Goal: Task Accomplishment & Management: Use online tool/utility

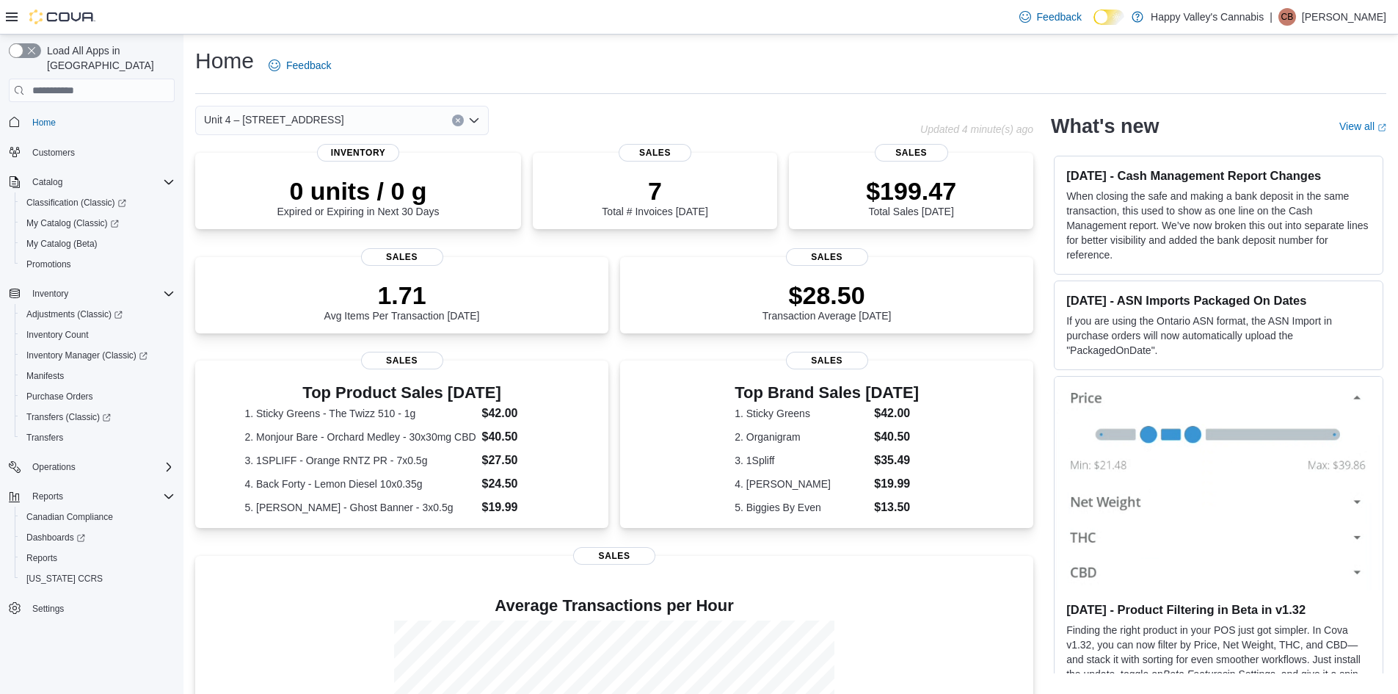
click at [477, 119] on icon "Open list of options" at bounding box center [474, 120] width 9 height 4
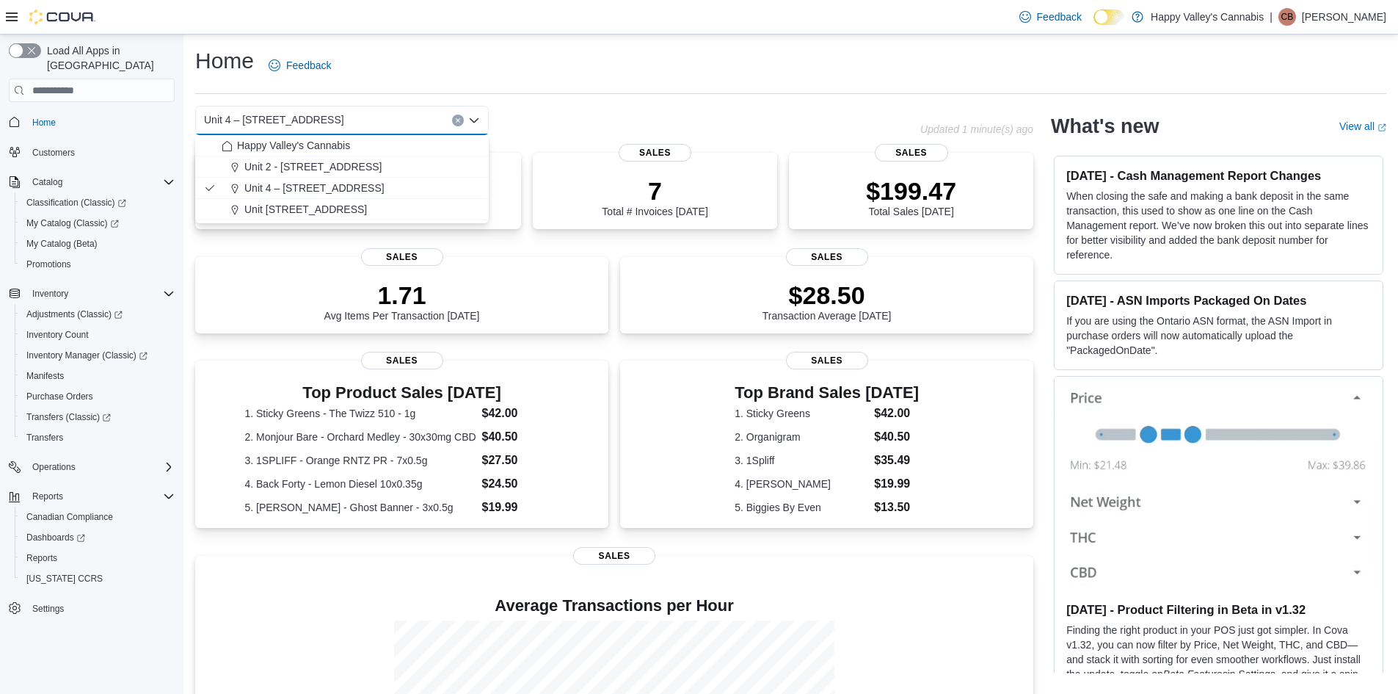
click at [477, 119] on icon "Close list of options" at bounding box center [474, 120] width 9 height 4
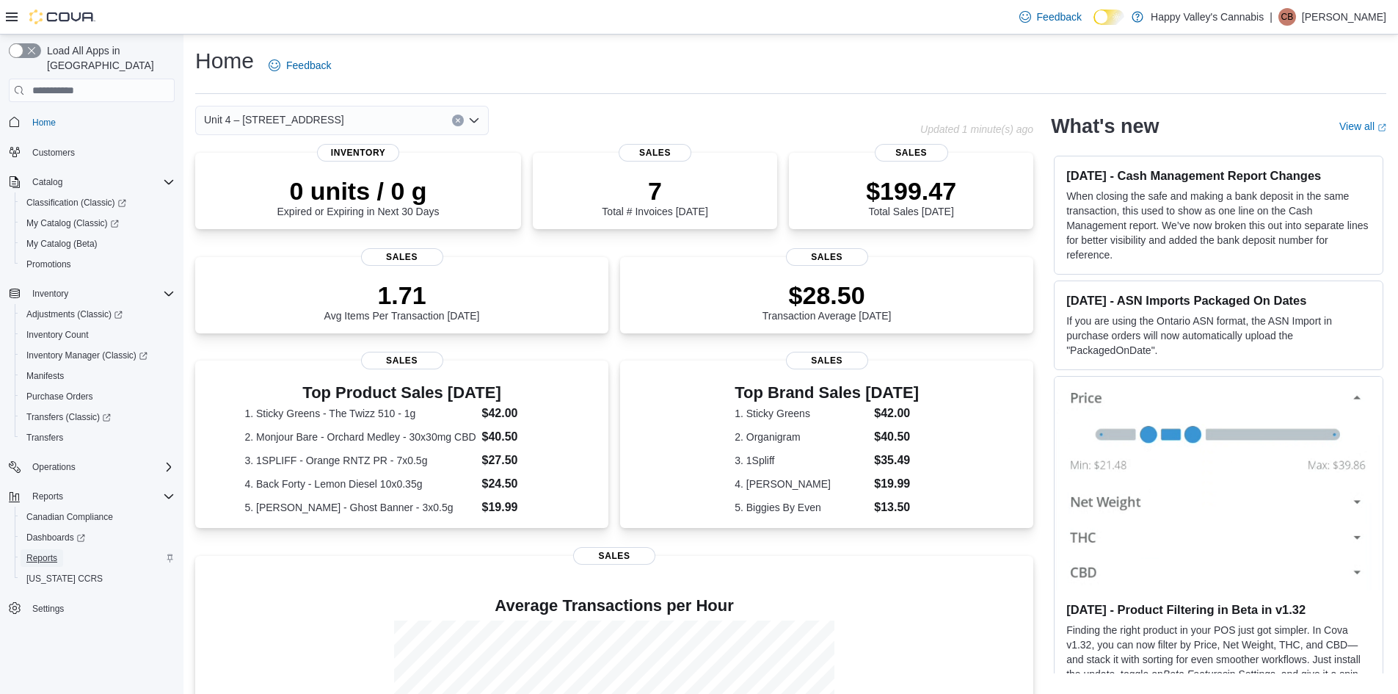
click at [59, 549] on link "Reports" at bounding box center [42, 558] width 43 height 18
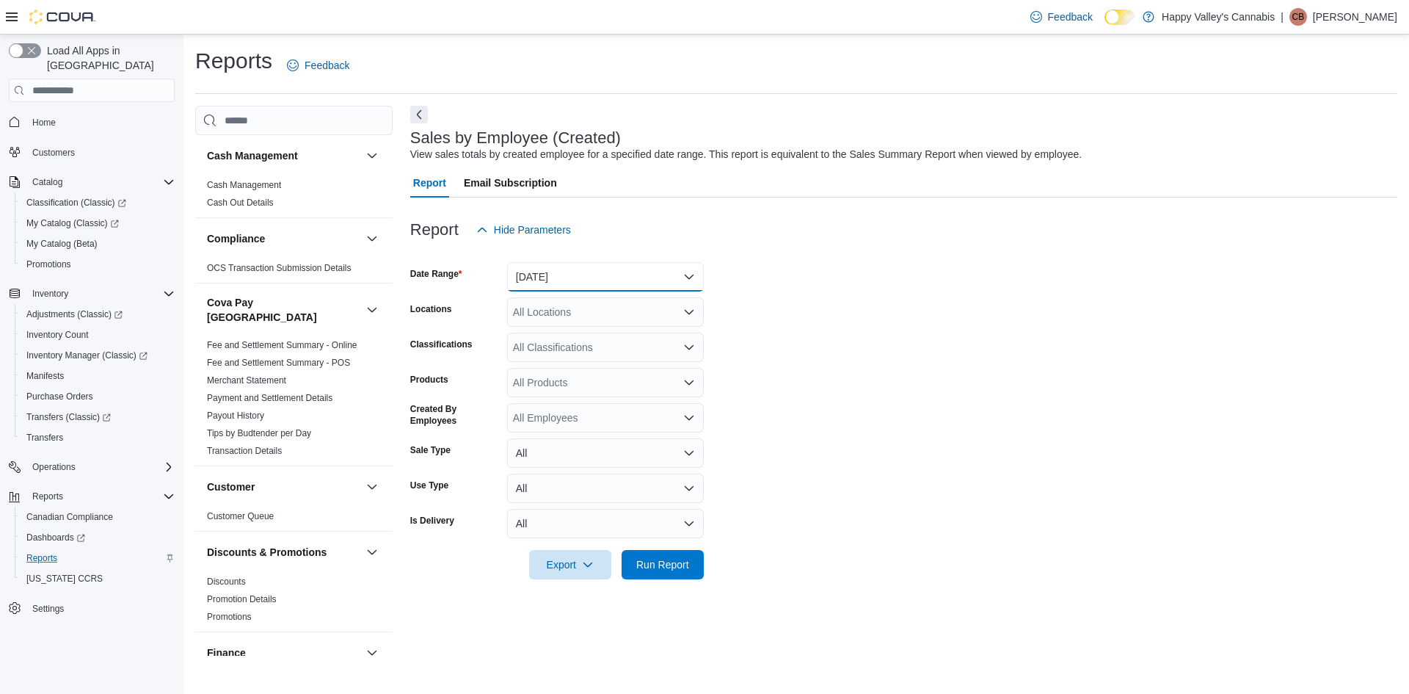
click at [551, 272] on button "[DATE]" at bounding box center [605, 276] width 197 height 29
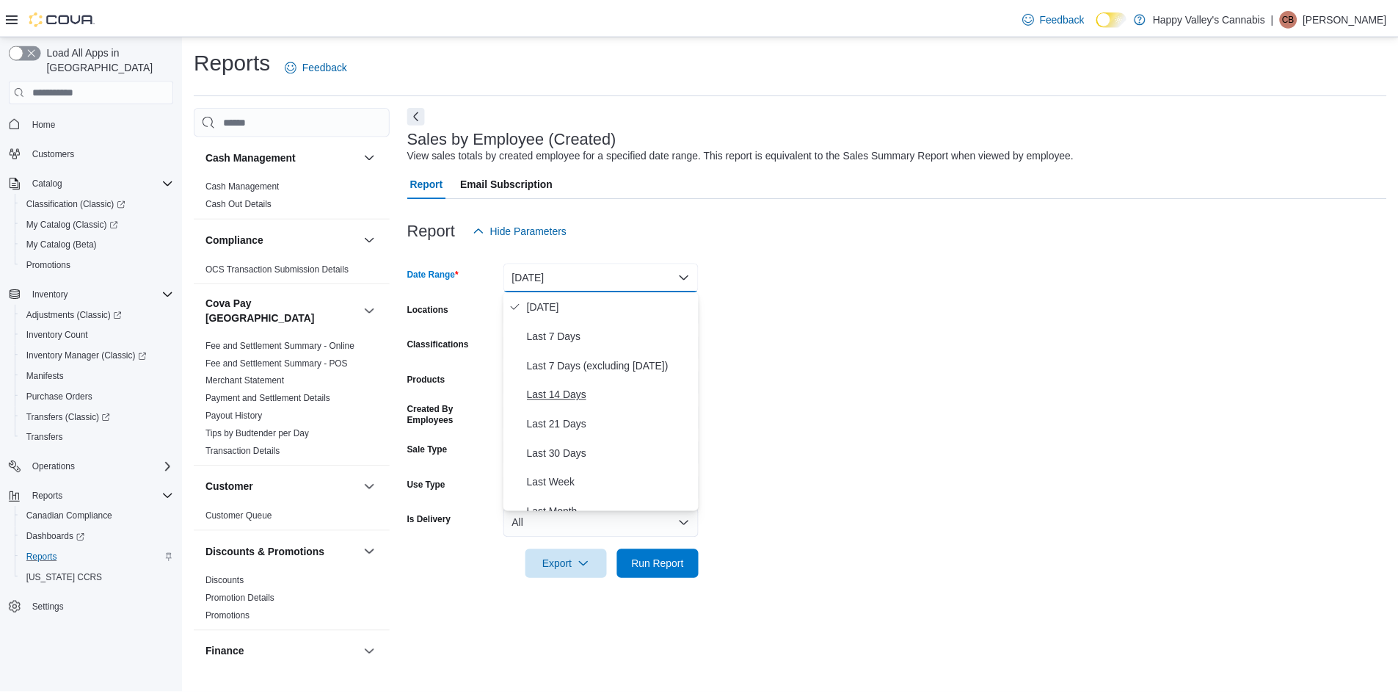
scroll to position [220, 0]
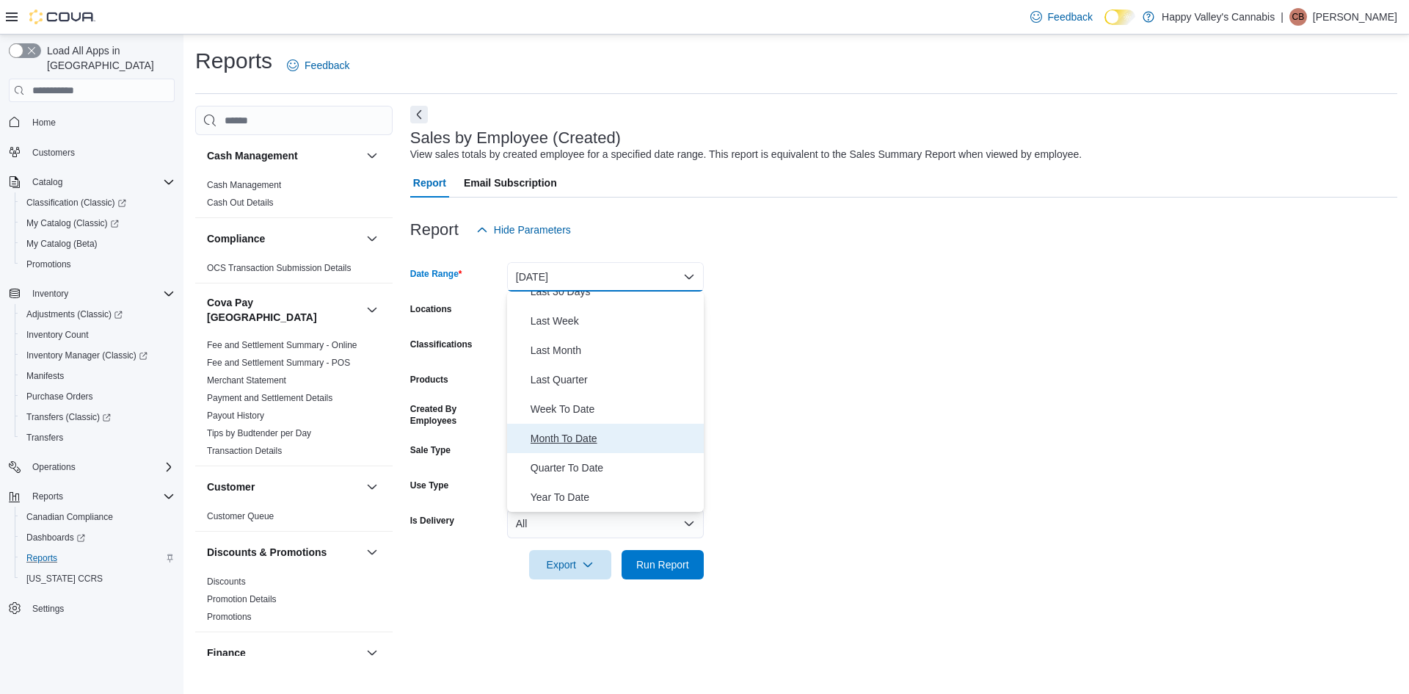
click at [542, 435] on span "Month To Date" at bounding box center [614, 438] width 167 height 18
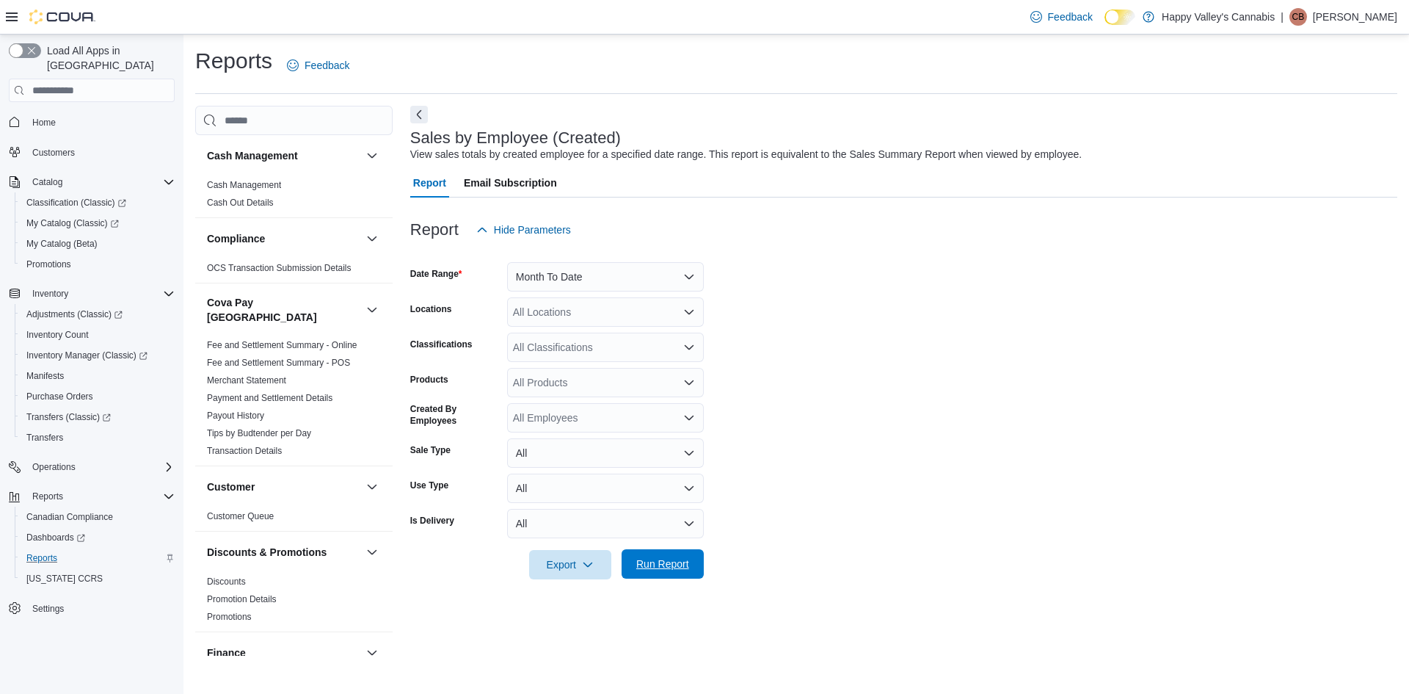
click at [656, 565] on span "Run Report" at bounding box center [662, 563] width 53 height 15
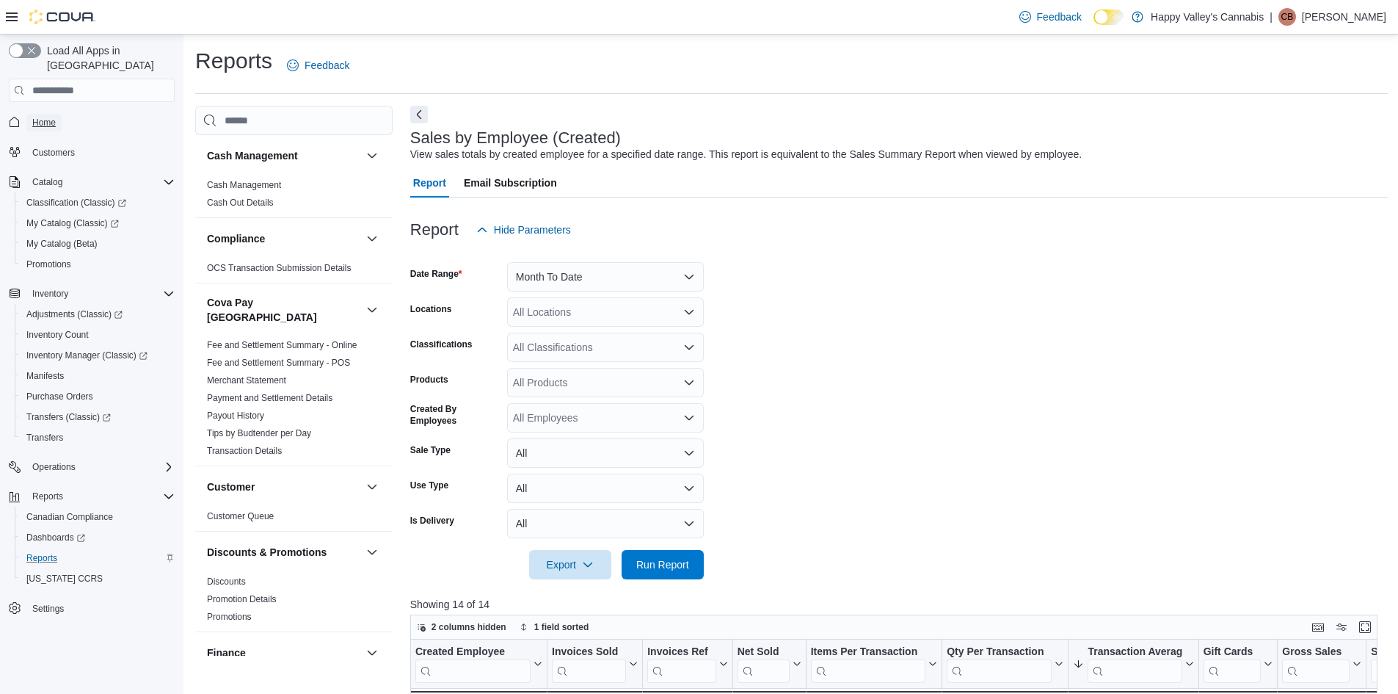
click at [46, 117] on span "Home" at bounding box center [43, 123] width 23 height 12
